Goal: Navigation & Orientation: Find specific page/section

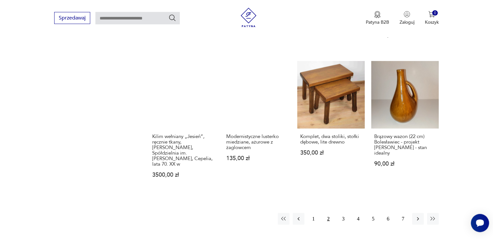
scroll to position [470, 0]
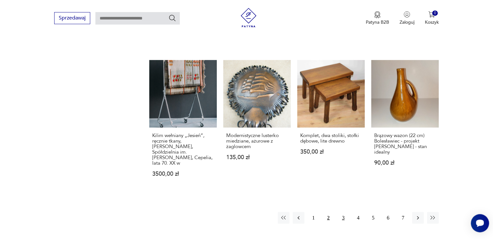
click at [341, 212] on button "3" at bounding box center [344, 218] width 12 height 12
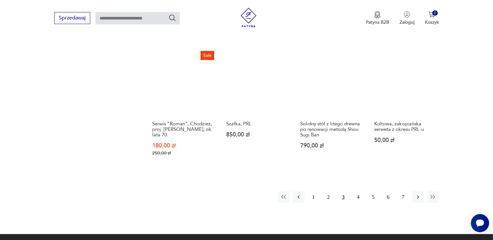
scroll to position [470, 0]
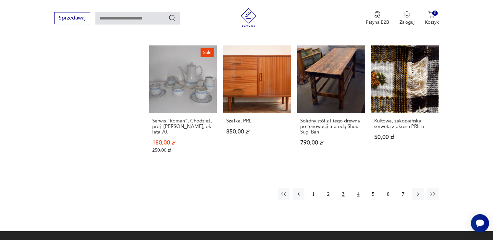
click at [359, 188] on button "4" at bounding box center [359, 194] width 12 height 12
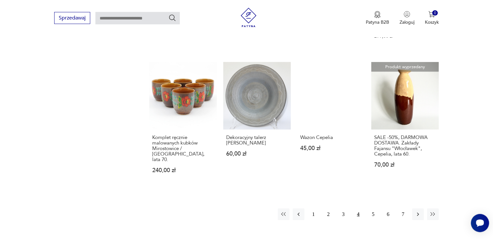
scroll to position [470, 0]
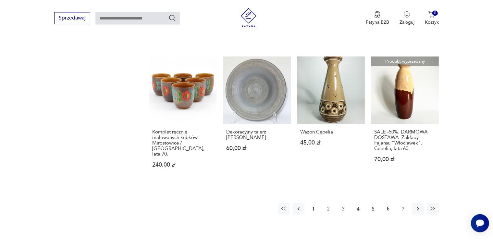
click at [372, 203] on button "5" at bounding box center [374, 209] width 12 height 12
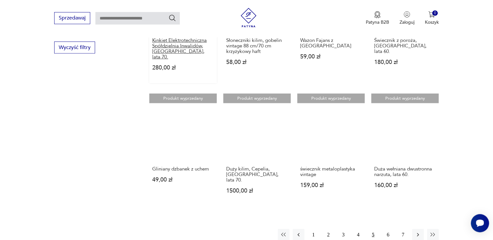
scroll to position [470, 0]
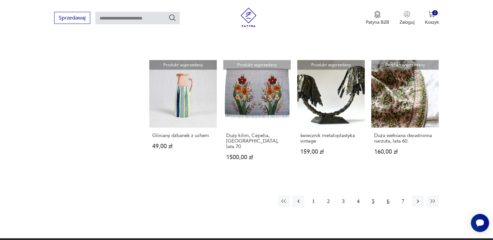
click at [387, 196] on button "6" at bounding box center [389, 202] width 12 height 12
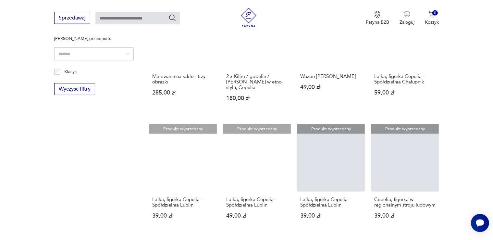
scroll to position [436, 0]
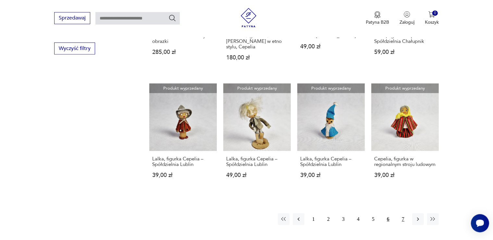
click at [401, 213] on button "7" at bounding box center [404, 219] width 12 height 12
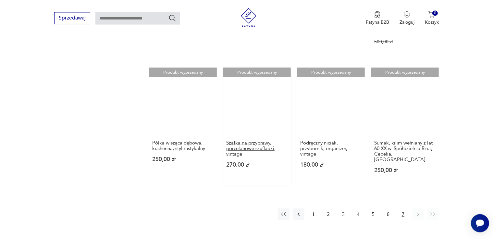
scroll to position [607, 0]
